Goal: Task Accomplishment & Management: Manage account settings

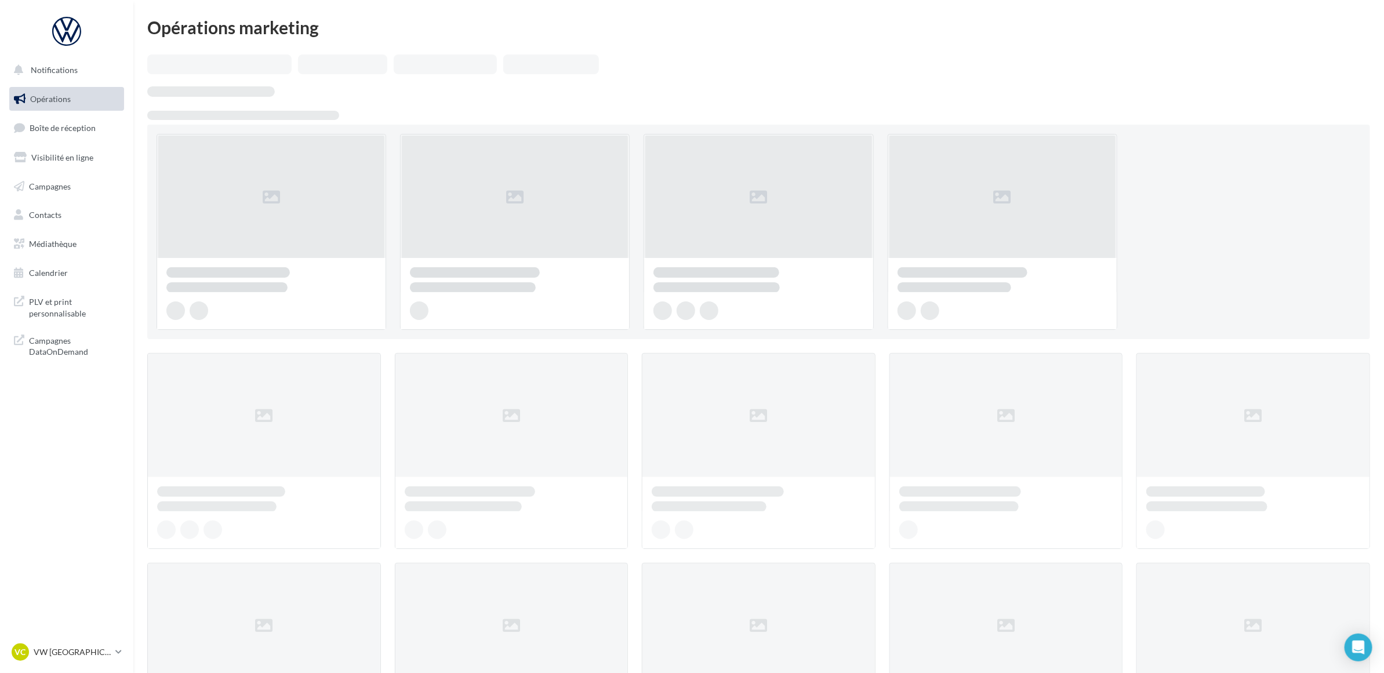
click at [104, 478] on nav "Notifications Opérations Boîte de réception Visibilité en ligne Campagnes Conta…" at bounding box center [66, 336] width 133 height 673
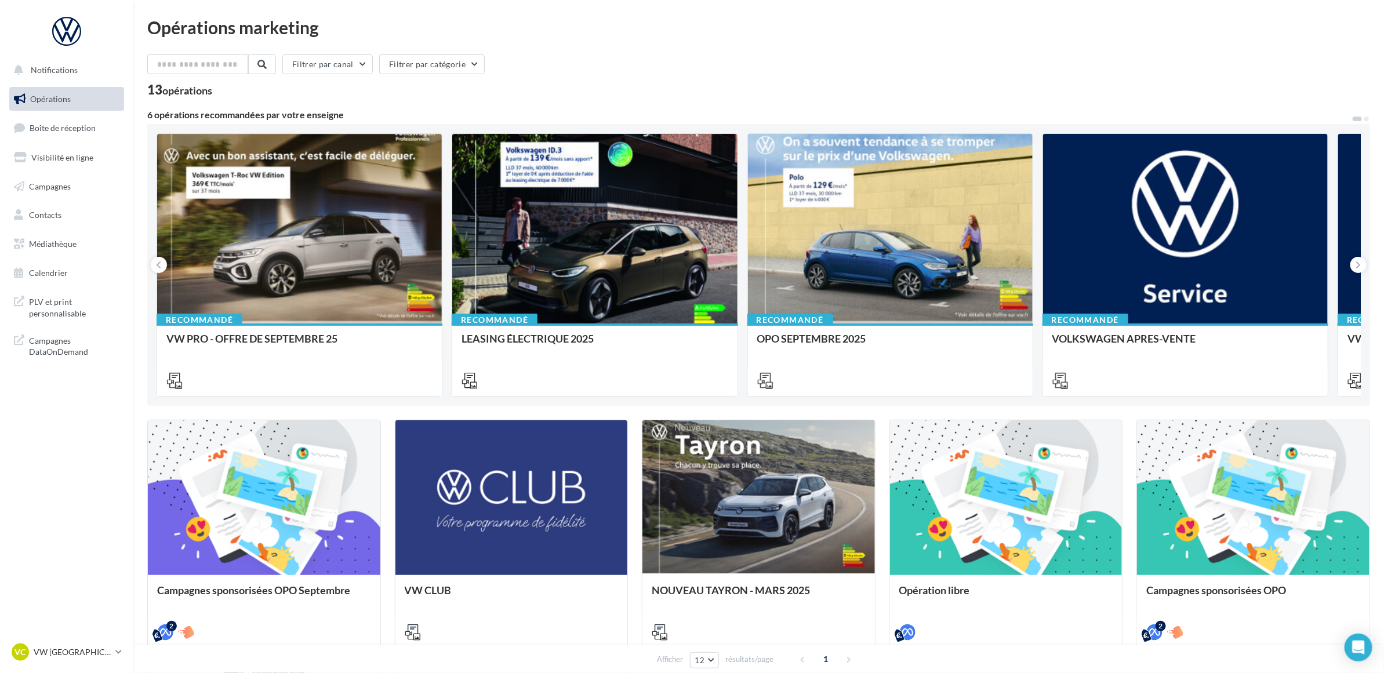
click at [79, 445] on nav "Notifications Opérations Boîte de réception Visibilité en ligne Campagnes Conta…" at bounding box center [66, 336] width 133 height 673
click at [720, 71] on div "Filtrer par canal Filtrer par catégorie" at bounding box center [758, 67] width 1223 height 24
click at [573, 59] on div "Filtrer par canal Filtrer par catégorie" at bounding box center [758, 67] width 1223 height 24
drag, startPoint x: 108, startPoint y: 134, endPoint x: 146, endPoint y: 172, distance: 53.3
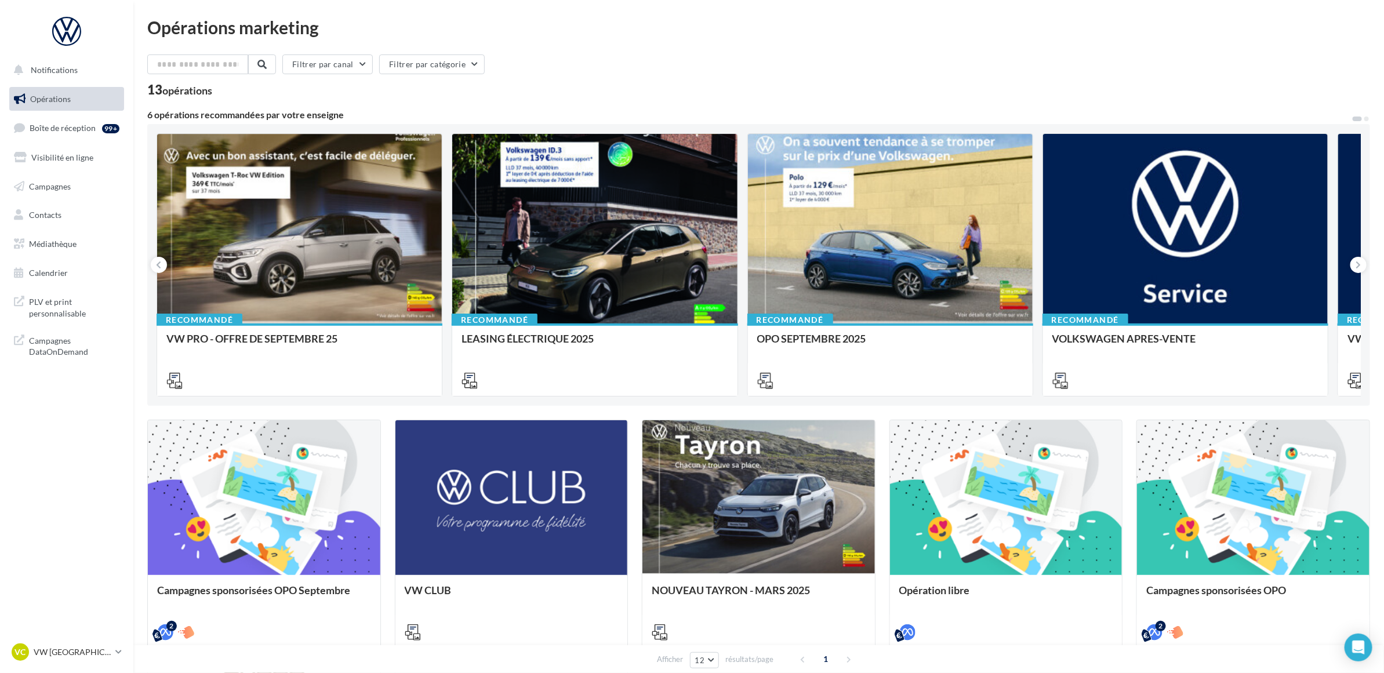
click at [108, 134] on div "99+" at bounding box center [113, 128] width 22 height 16
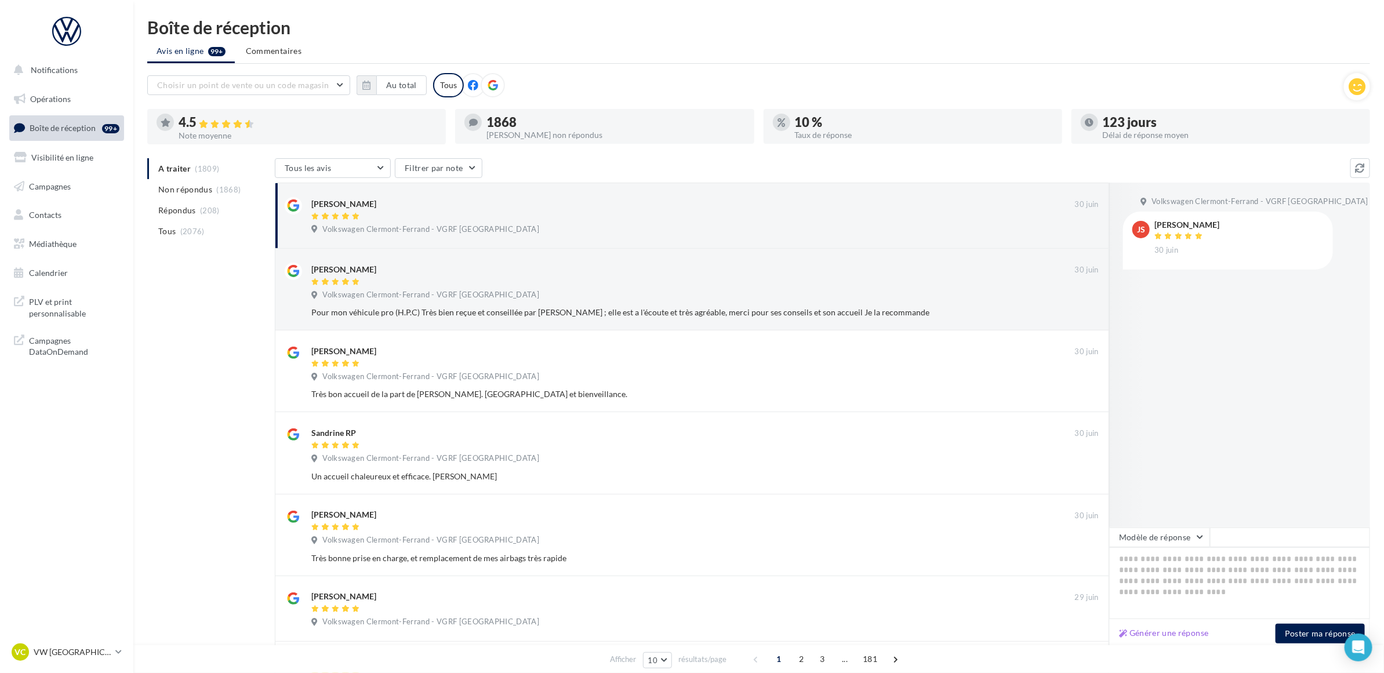
click at [578, 41] on ul "Avis en ligne 99+ Commentaires" at bounding box center [758, 52] width 1223 height 23
click at [191, 184] on span "Non répondus" at bounding box center [185, 190] width 54 height 12
click at [215, 298] on div "A traiter (1809) Non répondus (1868) Répondus (208) Tous (2076) Tous les avis T…" at bounding box center [758, 571] width 1223 height 826
click at [741, 64] on div "Boîte de réception Avis en ligne 99+ Commentaires Choisir un point de vente ou …" at bounding box center [758, 502] width 1251 height 967
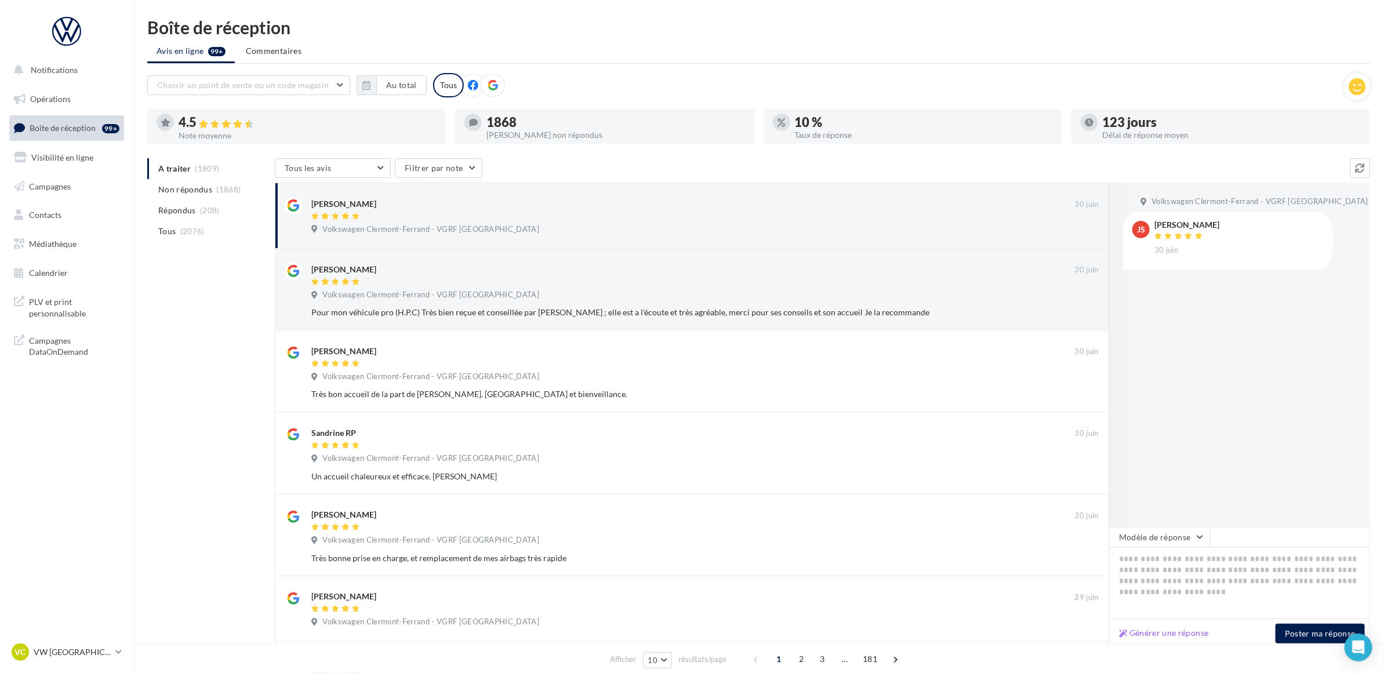
click at [565, 71] on div "Boîte de réception Avis en ligne 99+ Commentaires Choisir un point de vente ou …" at bounding box center [758, 502] width 1251 height 967
click at [222, 511] on div "A traiter (1809) Non répondus (1868) Répondus (208) Tous (2076) Tous les avis T…" at bounding box center [758, 571] width 1223 height 826
click at [680, 56] on ul "Avis en ligne 99+ Commentaires" at bounding box center [758, 52] width 1223 height 23
click at [139, 451] on div "Boîte de réception Avis en ligne 99+ Commentaires Choisir un point de vente ou …" at bounding box center [758, 502] width 1251 height 967
click at [93, 467] on nav "Notifications Opérations Boîte de réception 99+ Visibilité en ligne Campagnes C…" at bounding box center [66, 336] width 133 height 673
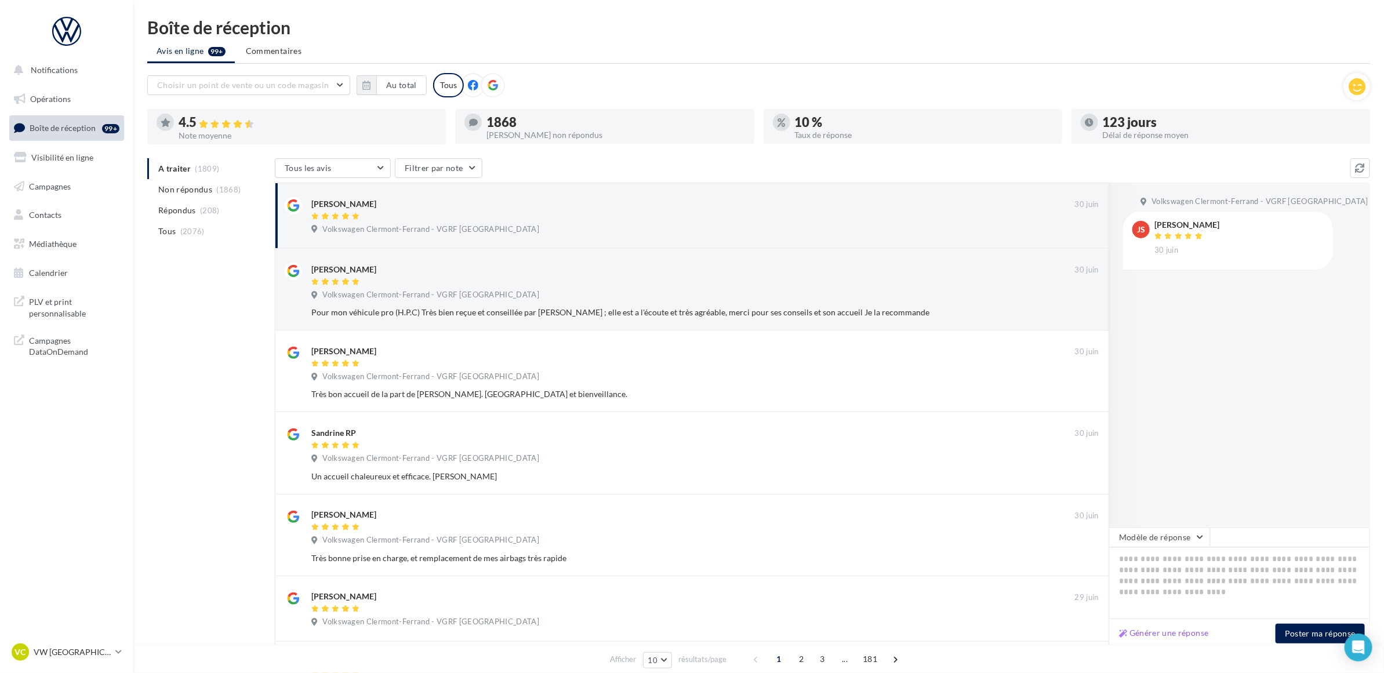
click at [143, 405] on div "Boîte de réception Avis en ligne 99+ Commentaires Choisir un point de vente ou …" at bounding box center [758, 502] width 1251 height 967
click at [77, 416] on nav "Notifications Opérations Boîte de réception 99+ Visibilité en ligne Campagnes C…" at bounding box center [66, 336] width 133 height 673
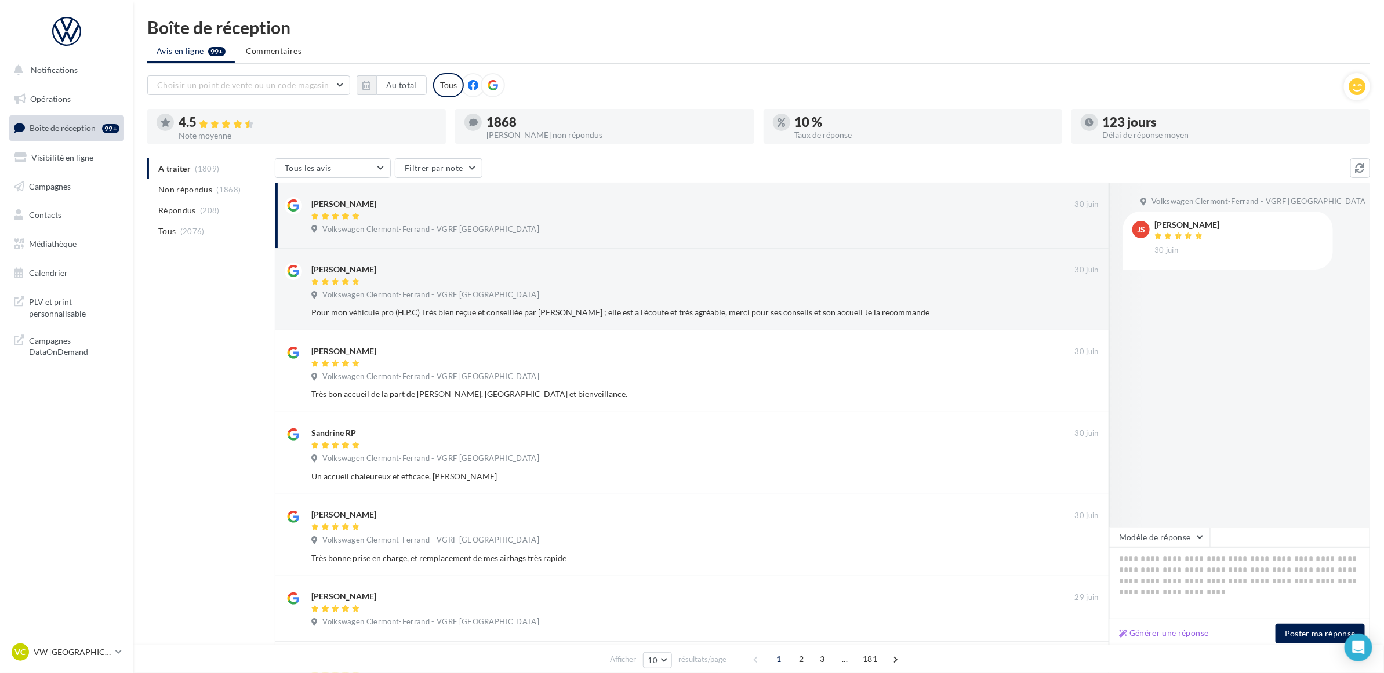
click at [77, 416] on nav "Notifications Opérations Boîte de réception 99+ Visibilité en ligne Campagnes C…" at bounding box center [66, 336] width 133 height 673
click at [70, 429] on nav "Notifications Opérations Boîte de réception 99+ Visibilité en ligne Campagnes C…" at bounding box center [66, 336] width 133 height 673
click at [70, 454] on nav "Notifications Opérations Boîte de réception 99+ Visibilité en ligne Campagnes C…" at bounding box center [66, 336] width 133 height 673
click at [590, 45] on ul "Avis en ligne 99+ Commentaires" at bounding box center [758, 52] width 1223 height 23
